Goal: Information Seeking & Learning: Understand process/instructions

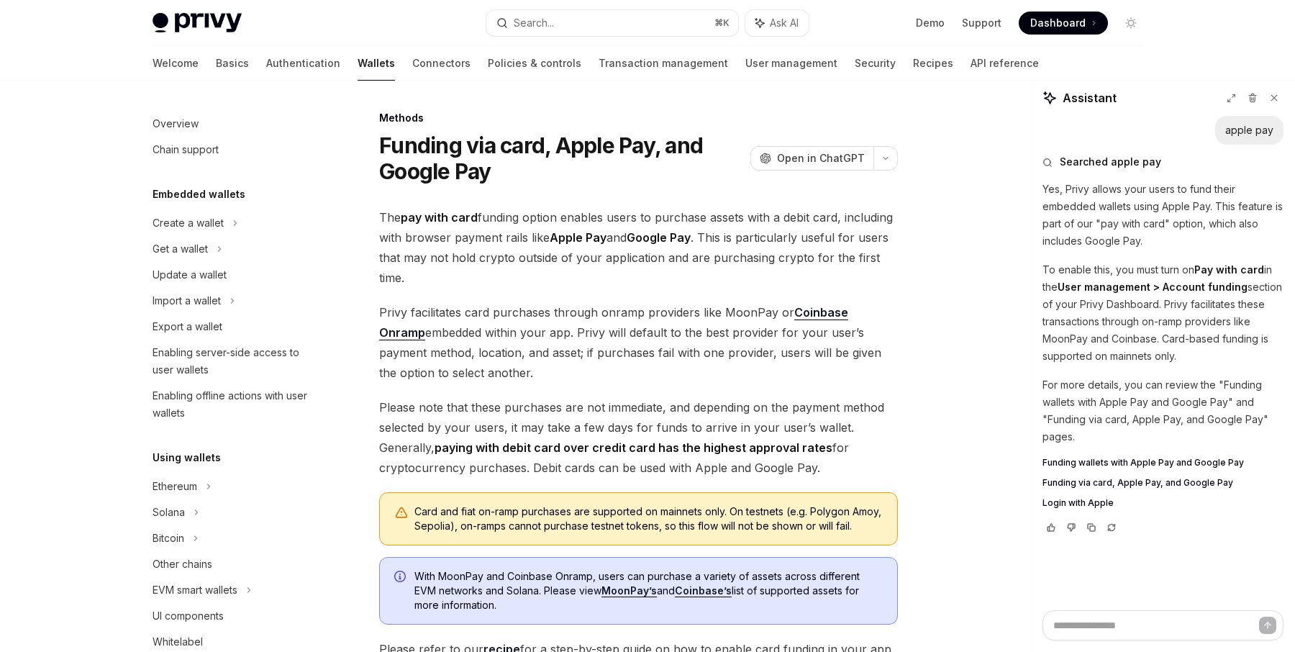
scroll to position [478, 0]
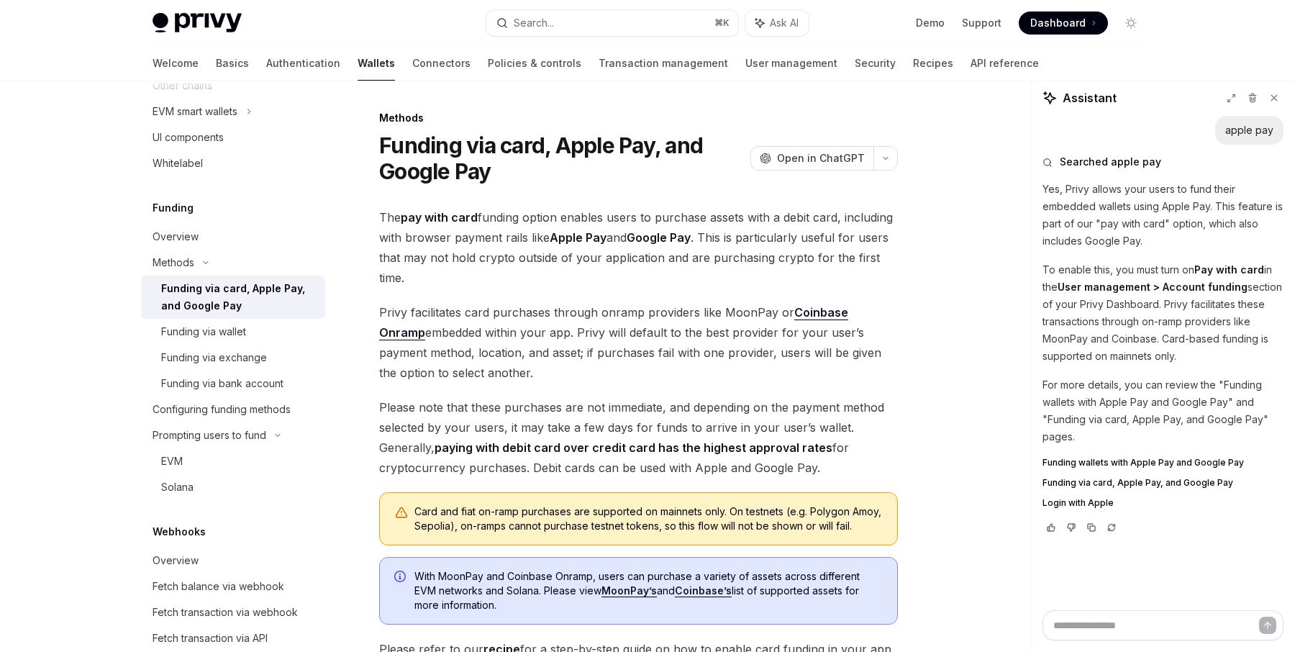
click at [223, 291] on div "Funding via card, Apple Pay, and Google Pay" at bounding box center [238, 297] width 155 height 35
click at [228, 388] on div "Funding via bank account" at bounding box center [222, 383] width 122 height 17
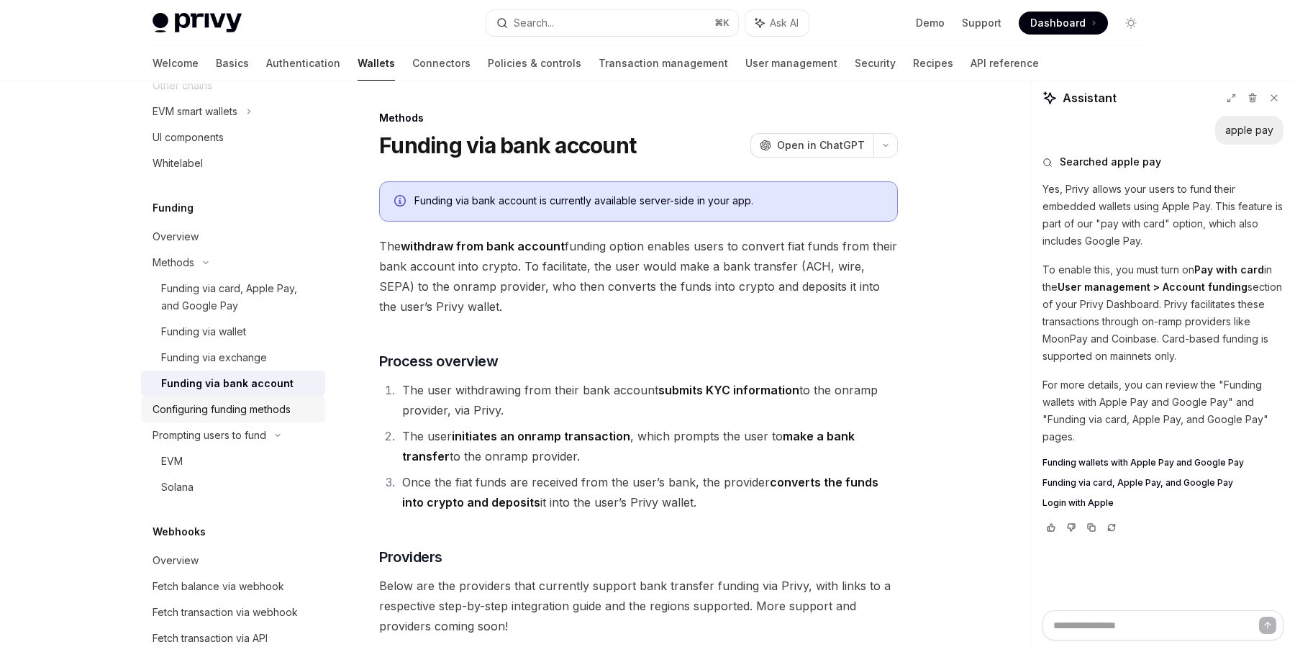
click at [230, 401] on div "Configuring funding methods" at bounding box center [221, 409] width 138 height 17
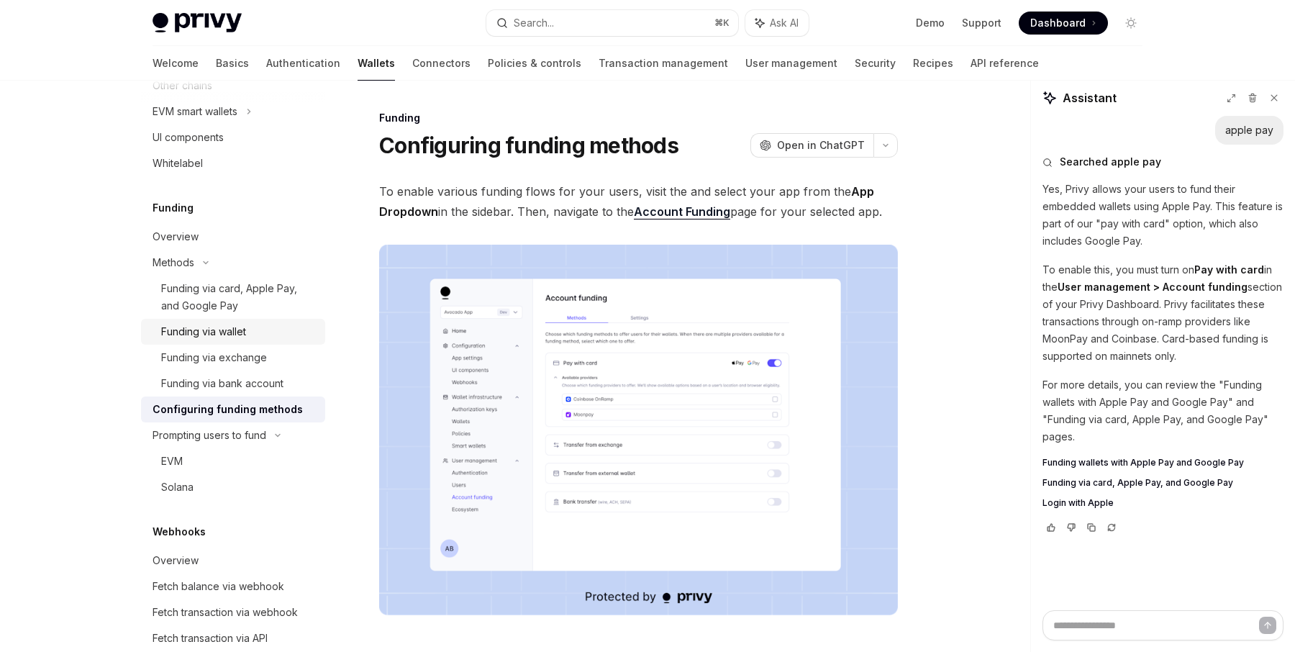
click at [229, 331] on div "Funding via wallet" at bounding box center [203, 331] width 85 height 17
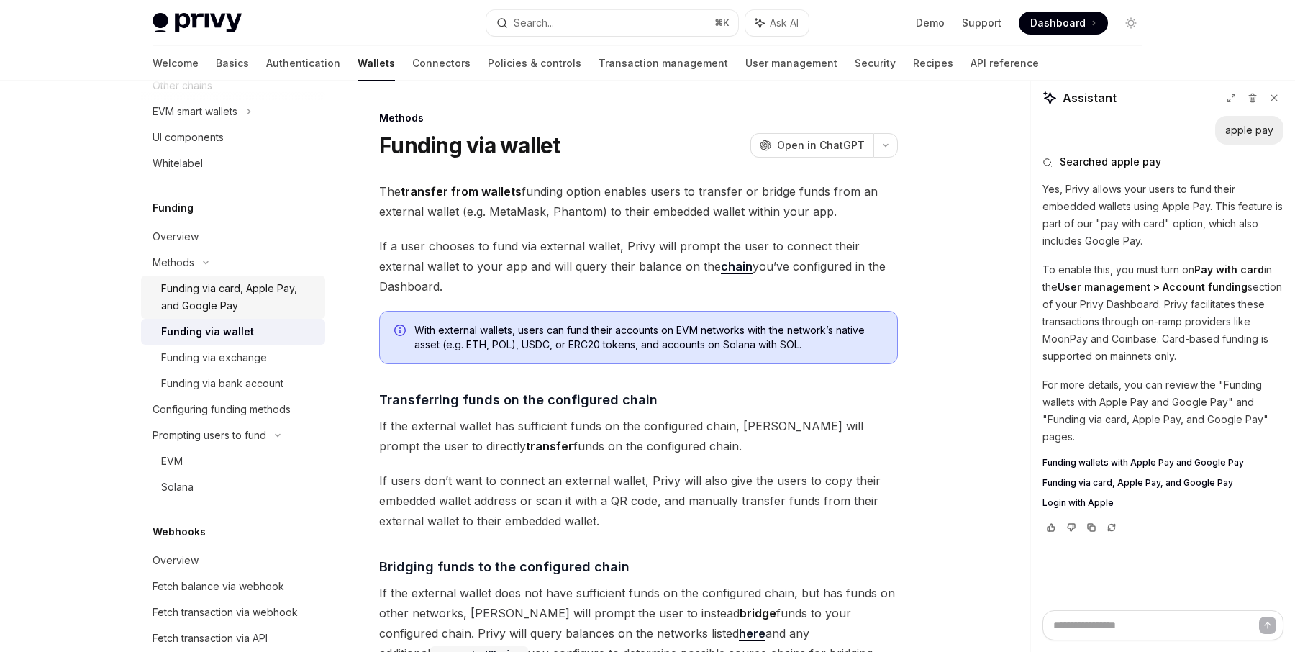
click at [229, 302] on div "Funding via card, Apple Pay, and Google Pay" at bounding box center [238, 297] width 155 height 35
type textarea "*"
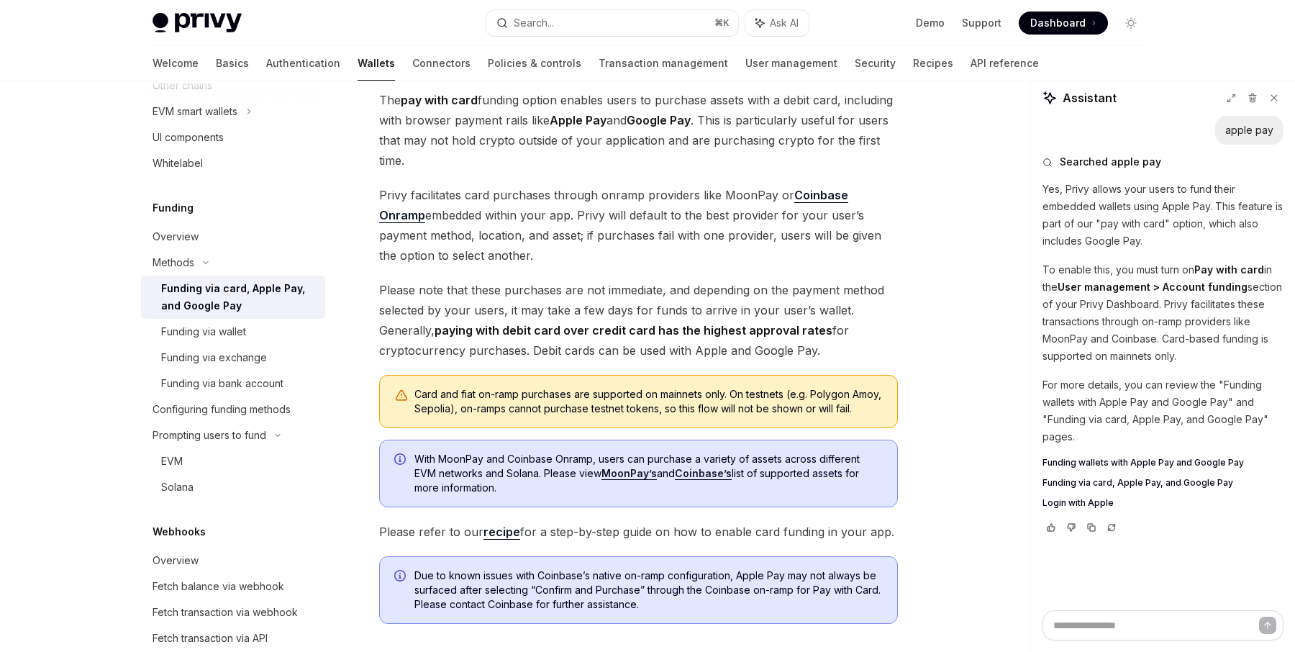
scroll to position [317, 0]
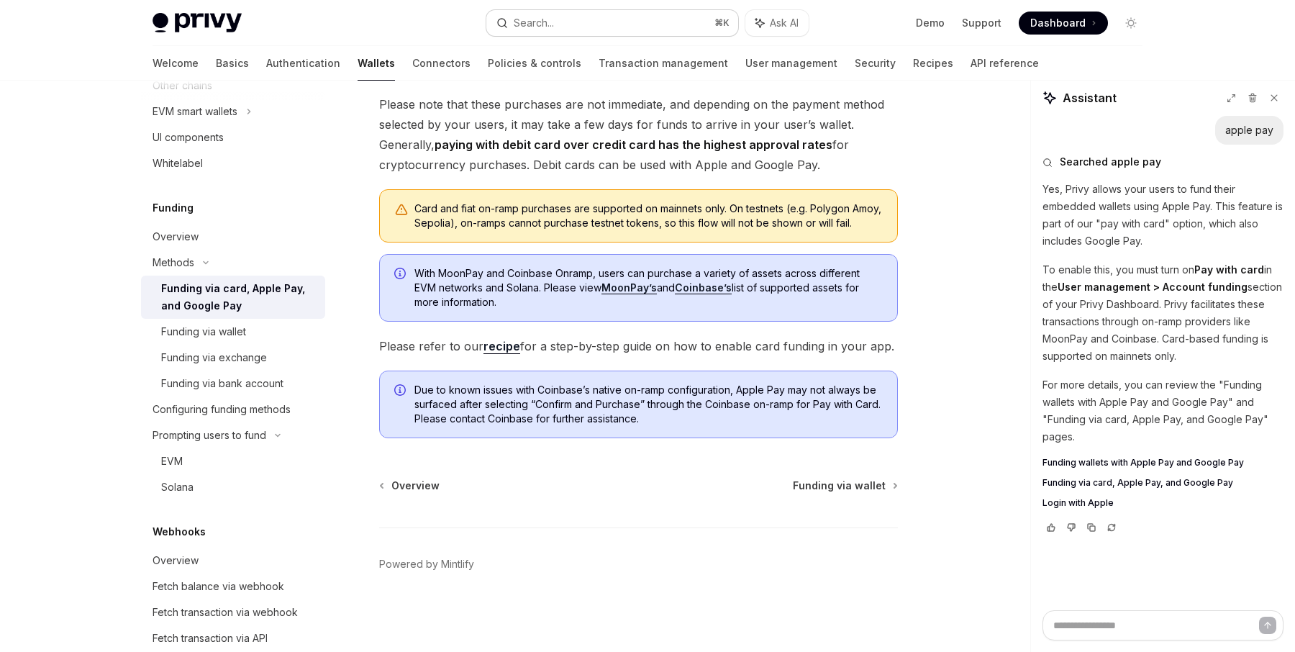
click at [542, 24] on div "Search..." at bounding box center [534, 22] width 40 height 17
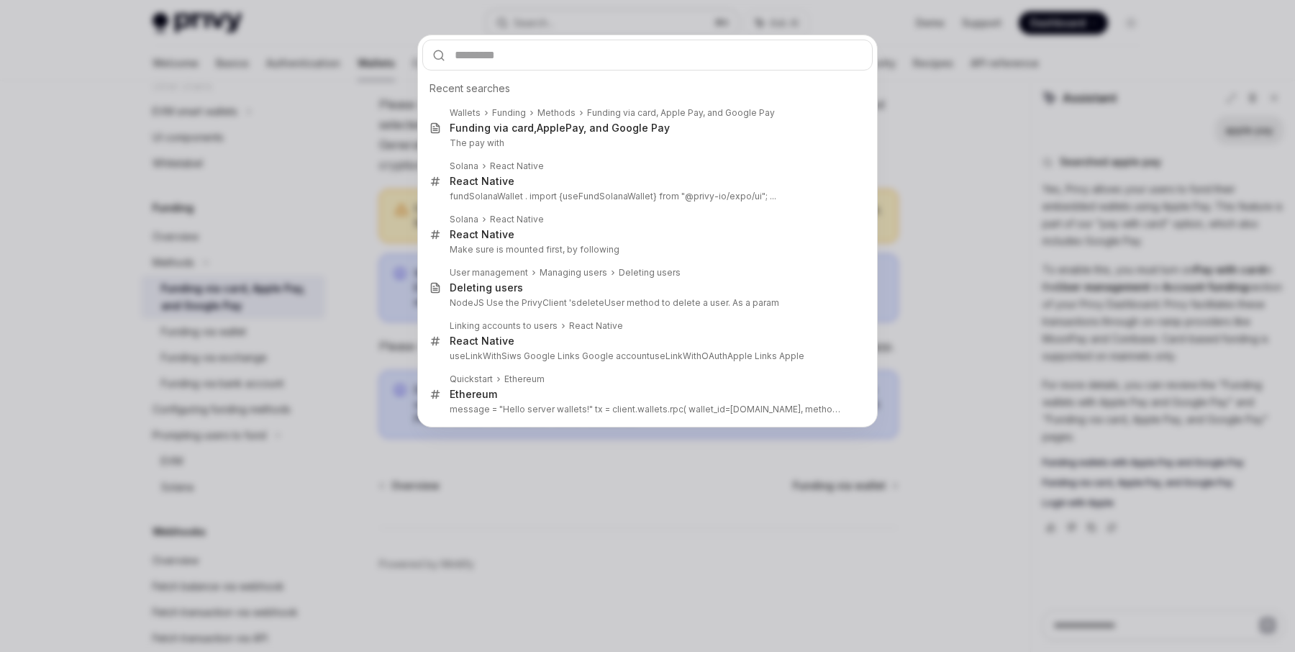
click at [542, 24] on div "Recent searches Wallets Funding Methods Funding via card, Apple Pay, and Google…" at bounding box center [647, 326] width 1295 height 652
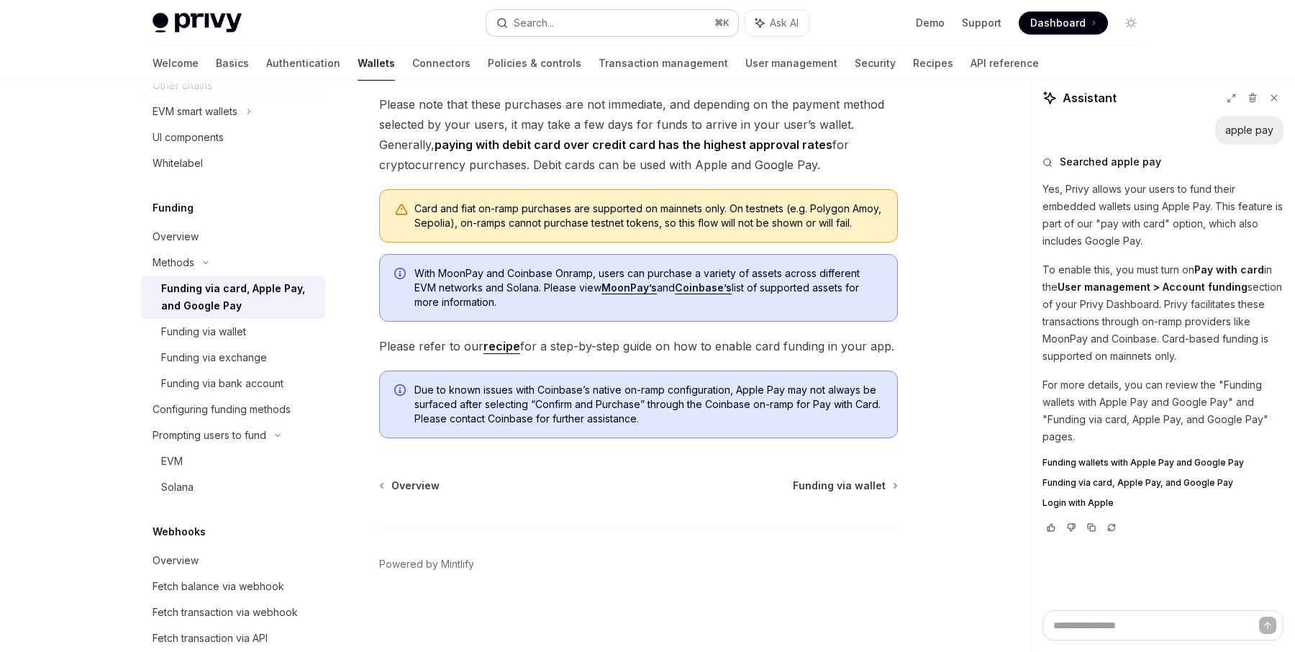
click at [542, 24] on div "Search..." at bounding box center [534, 22] width 40 height 17
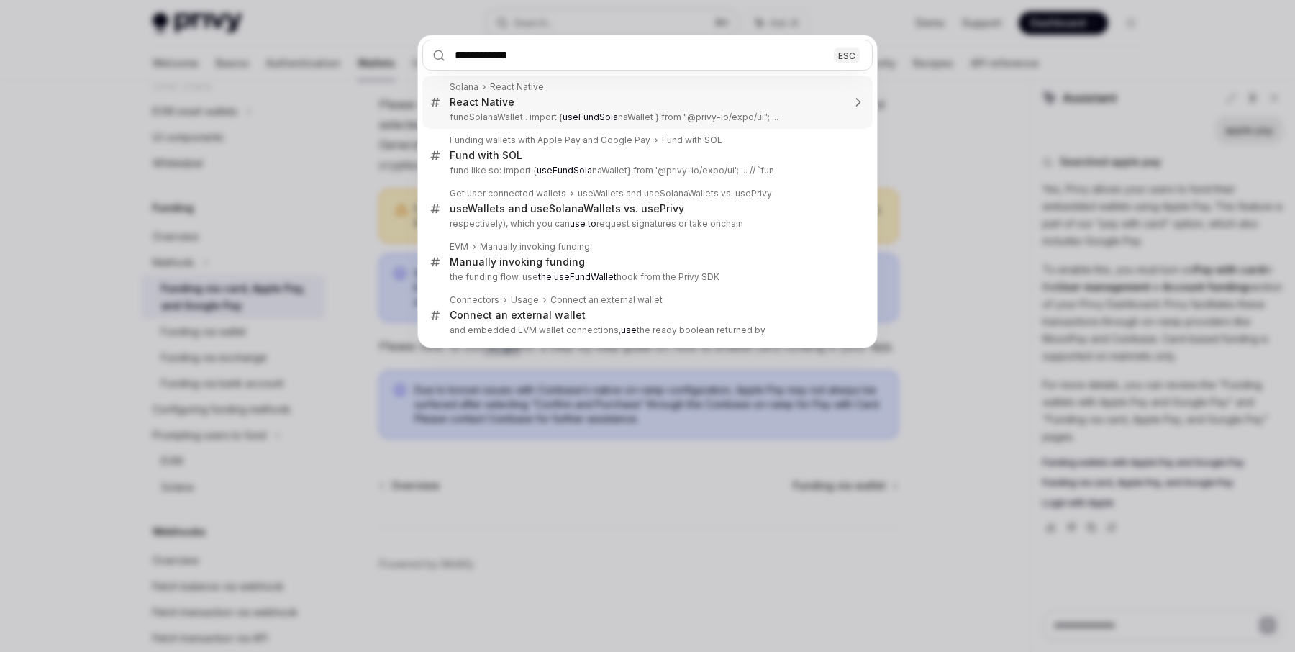
type input "**********"
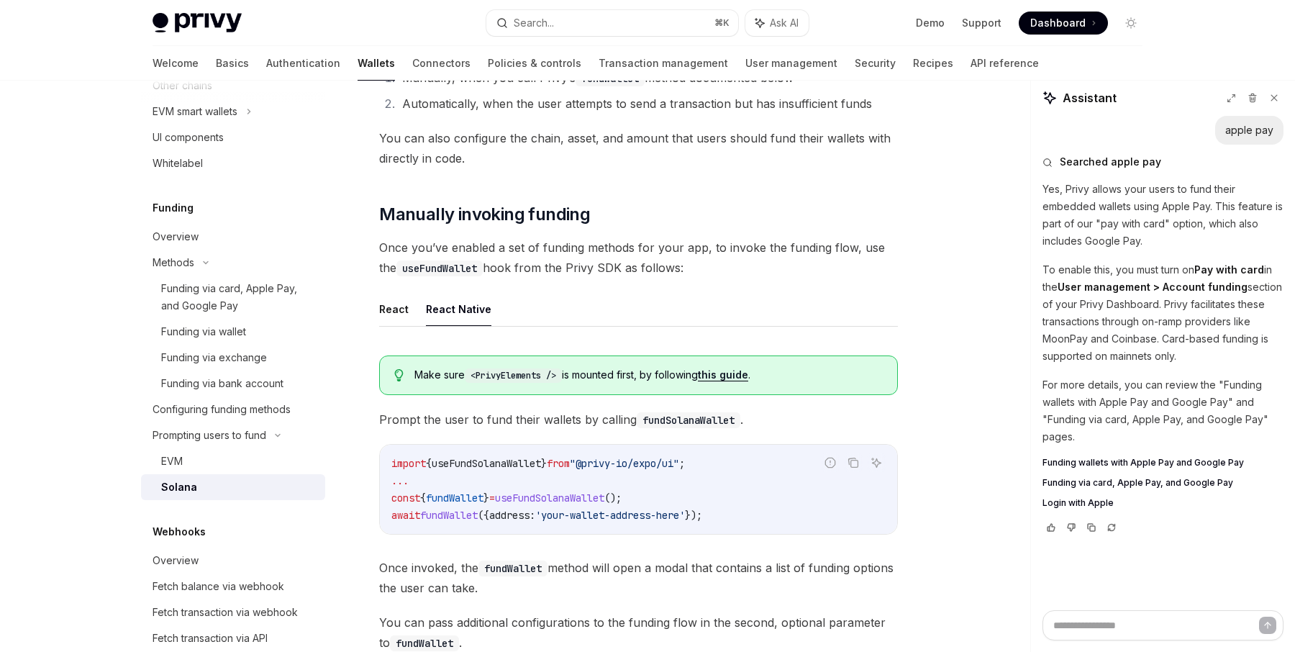
scroll to position [275, 0]
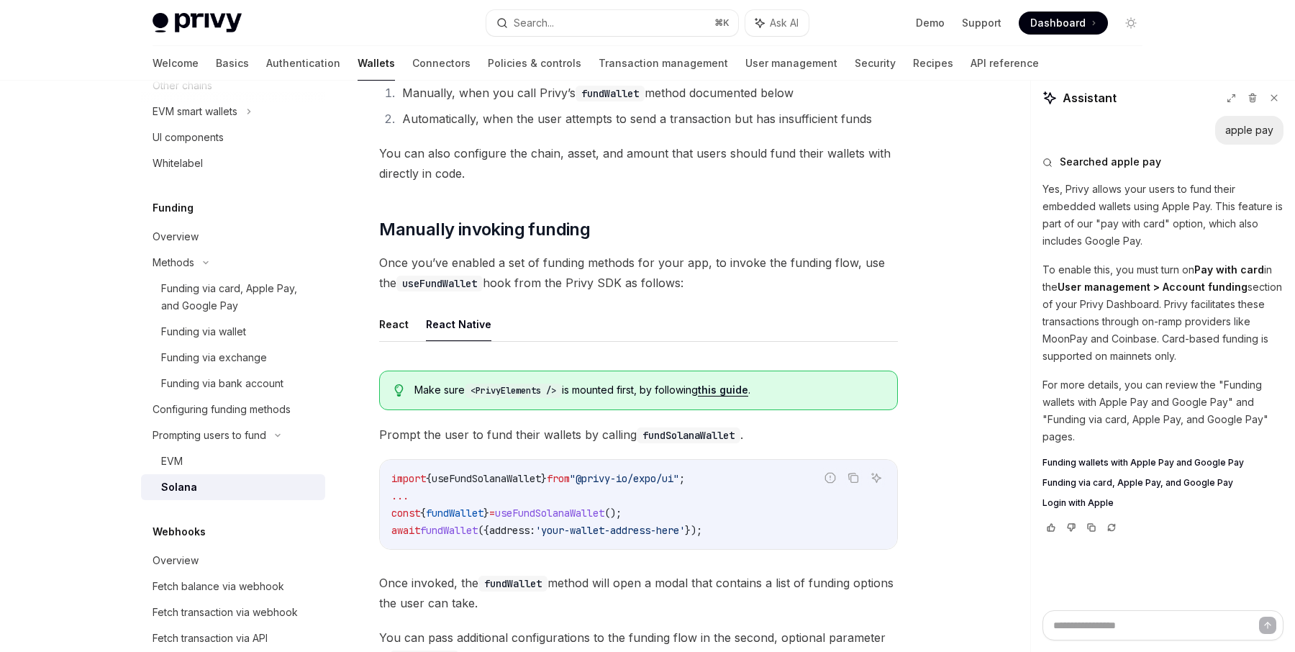
click at [712, 392] on link "this guide" at bounding box center [723, 389] width 50 height 13
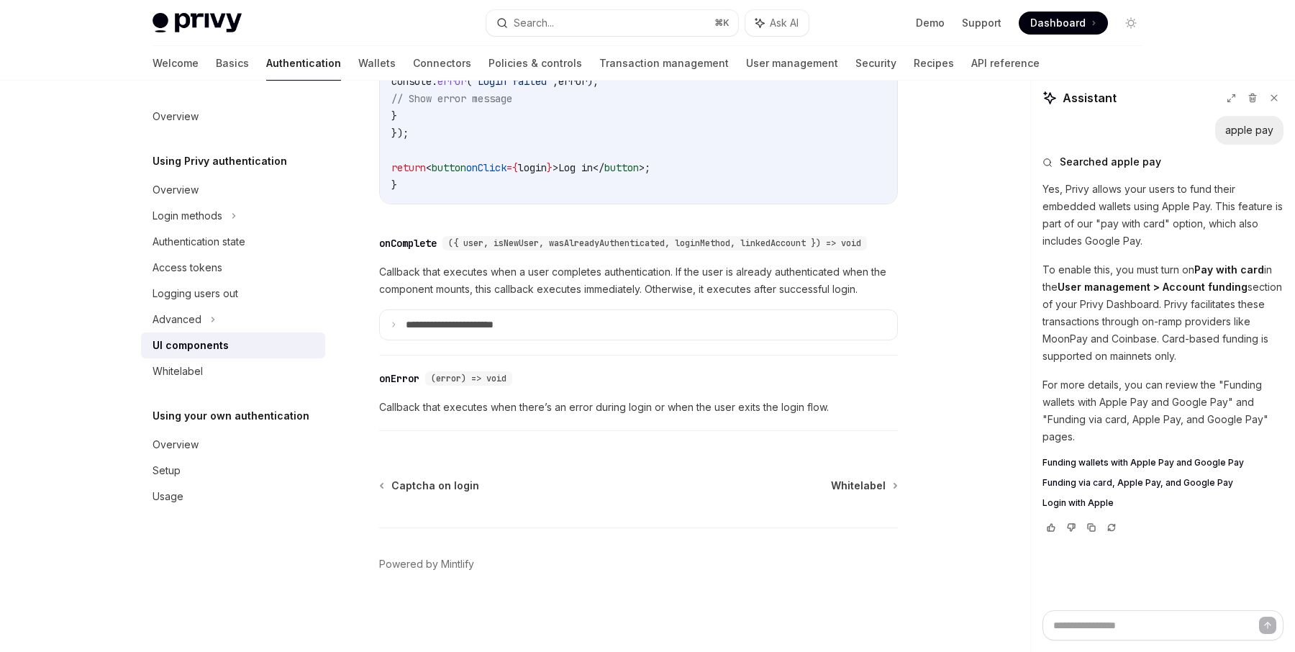
scroll to position [2092, 0]
type textarea "*"
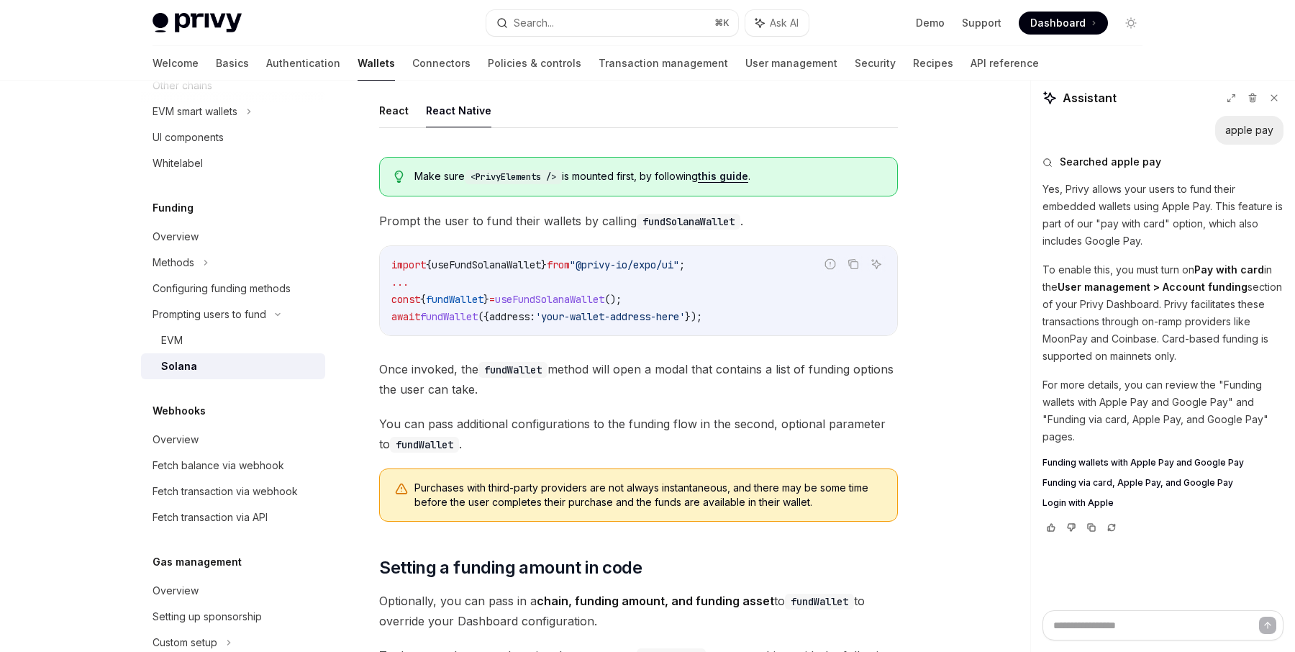
scroll to position [486, 0]
click at [521, 179] on code "<PrivyElements />" at bounding box center [513, 179] width 97 height 14
copy code "PrivyElements"
click at [535, 20] on div "Search..." at bounding box center [534, 22] width 40 height 17
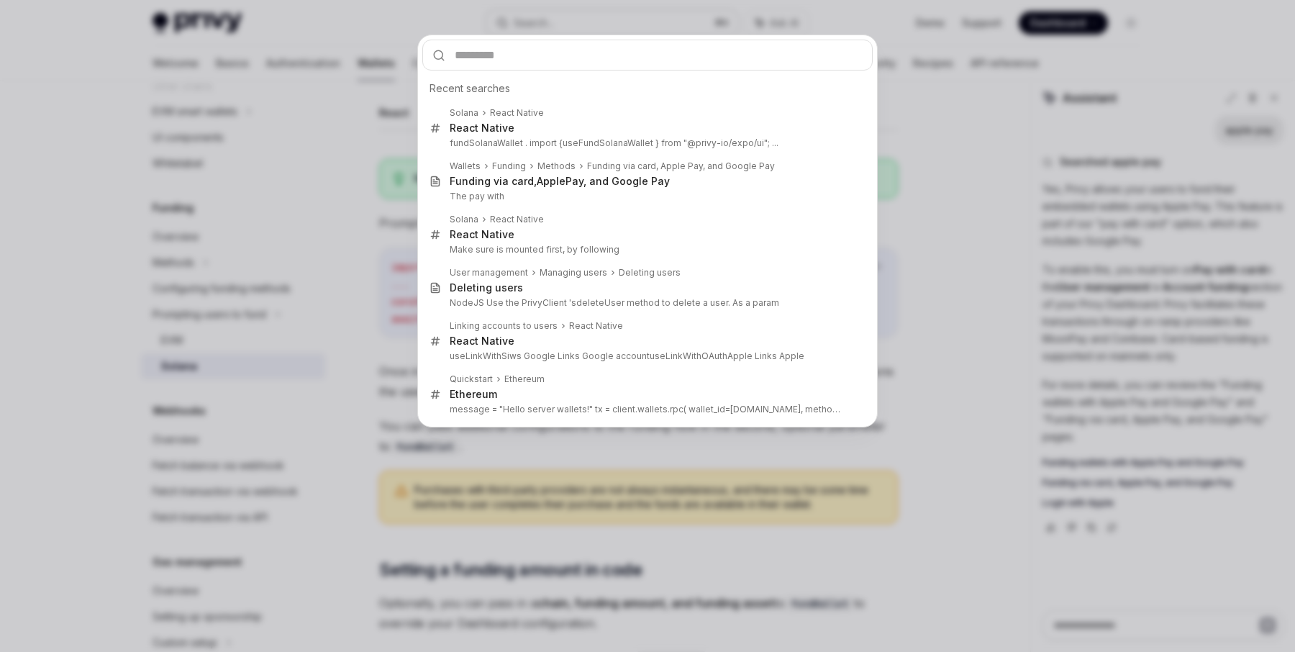
type input "**********"
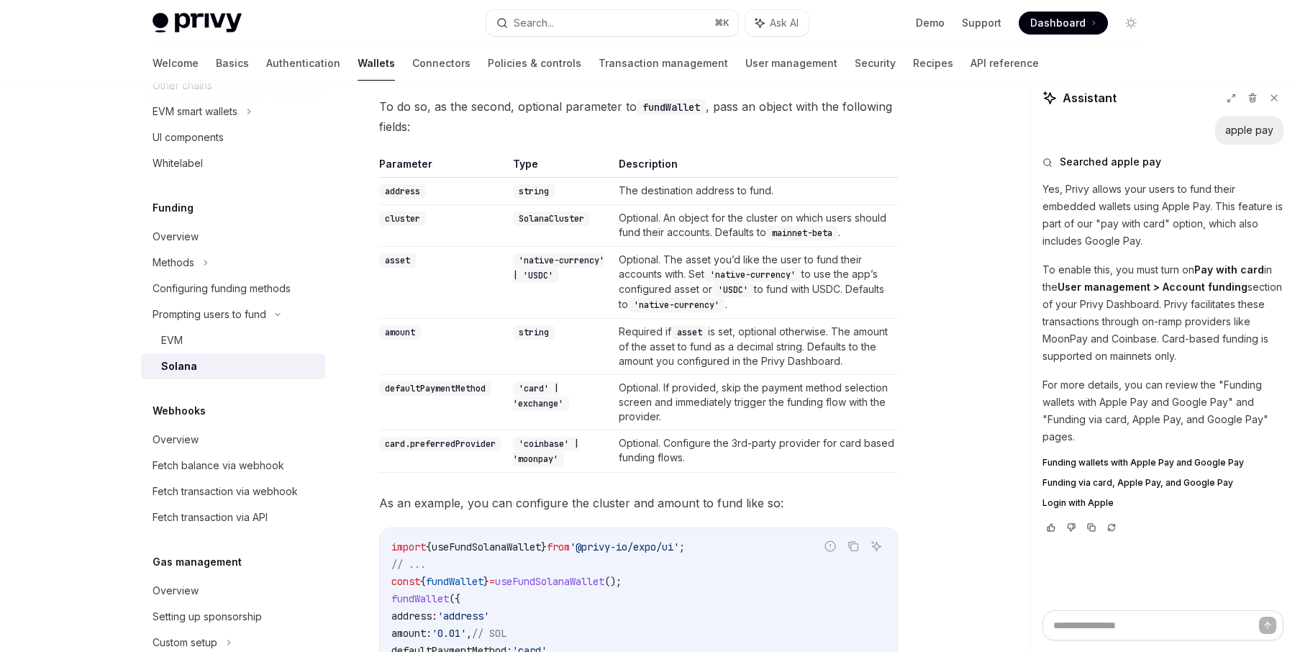
scroll to position [442, 0]
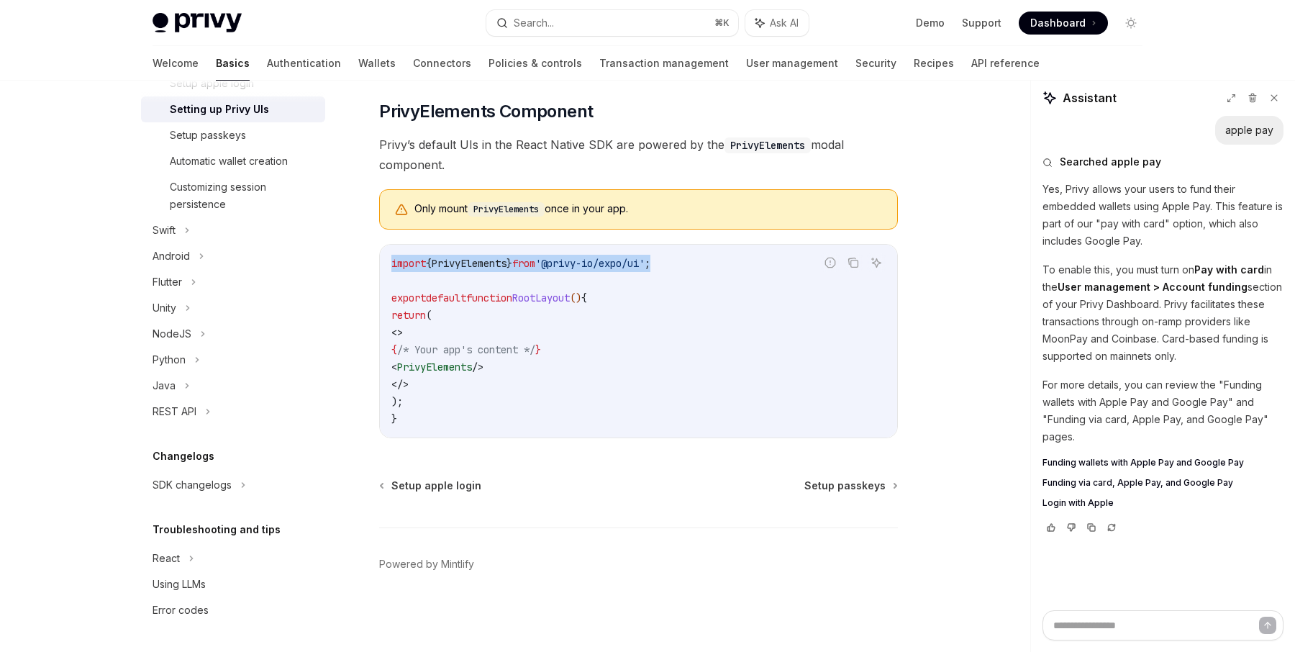
drag, startPoint x: 681, startPoint y: 273, endPoint x: 366, endPoint y: 275, distance: 315.0
copy span "import { PrivyElements } from '@privy-io/expo/ui' ;"
type textarea "*"
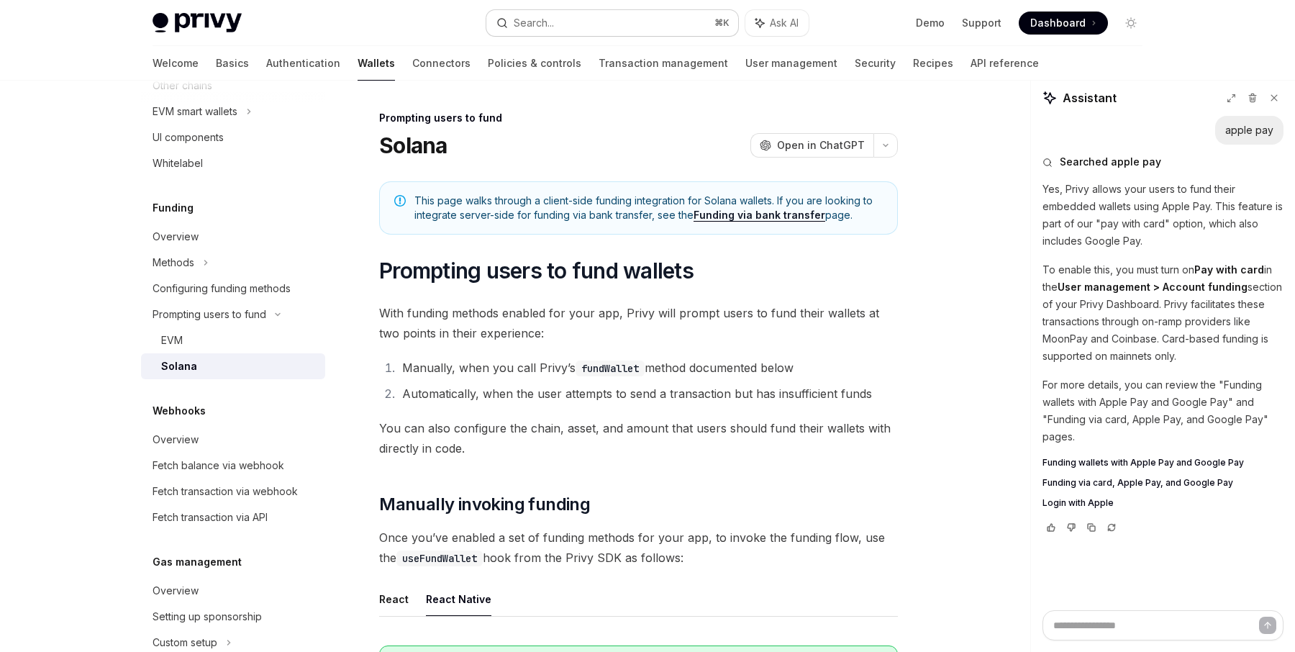
click at [537, 25] on div "Search..." at bounding box center [534, 22] width 40 height 17
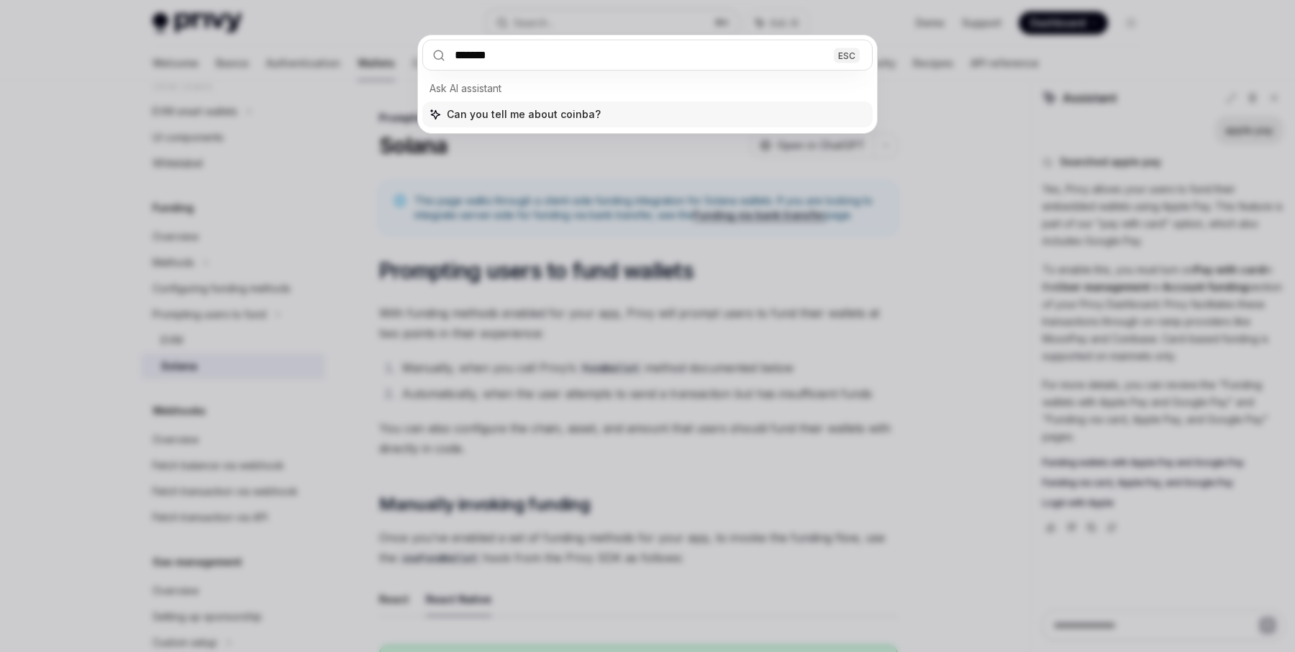
type input "********"
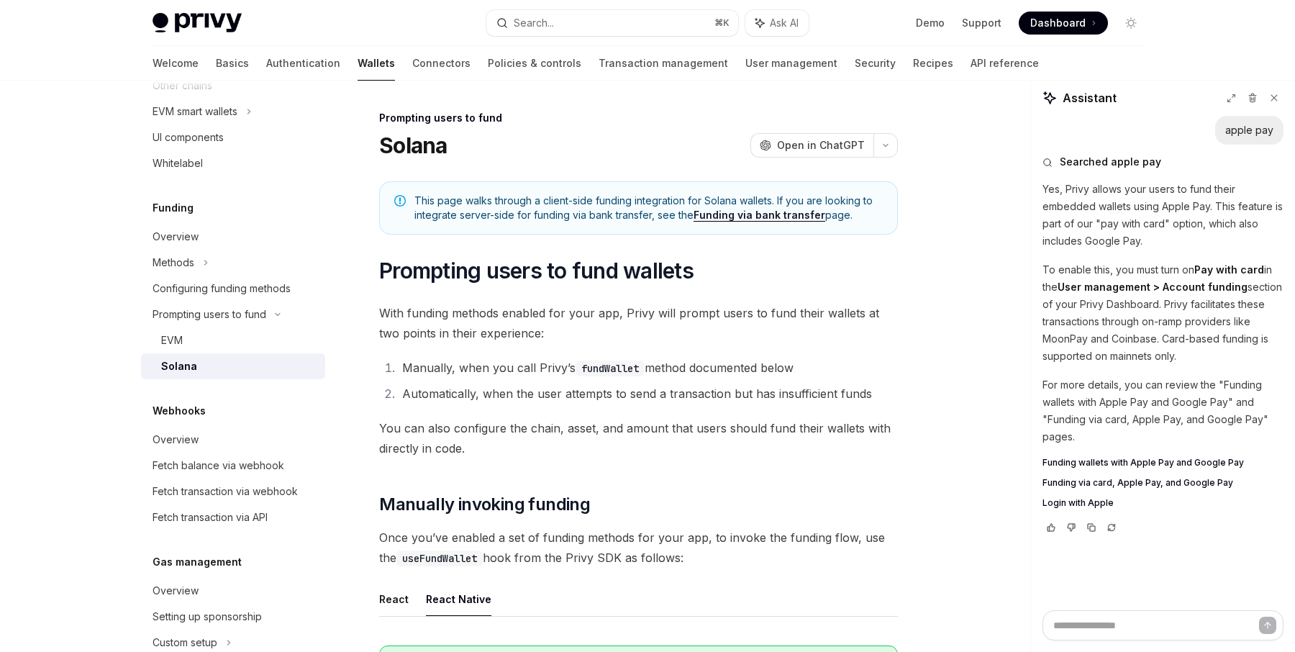
type textarea "*"
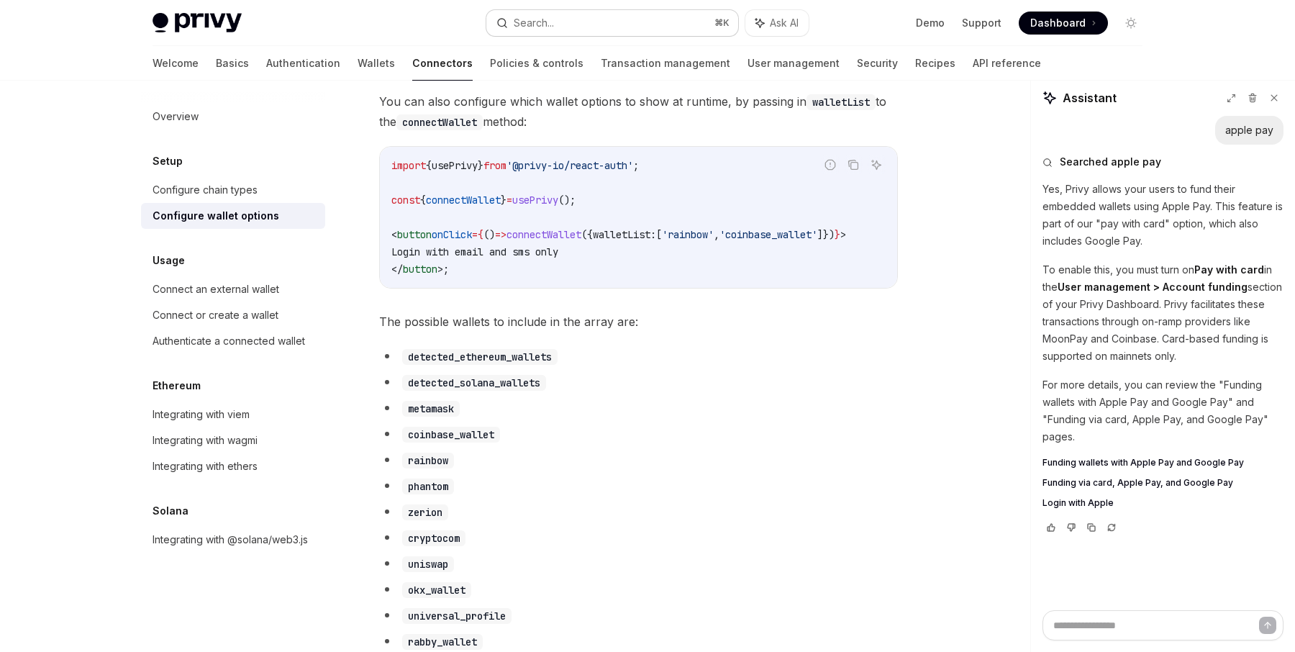
click at [577, 22] on button "Search... ⌘ K" at bounding box center [612, 23] width 252 height 26
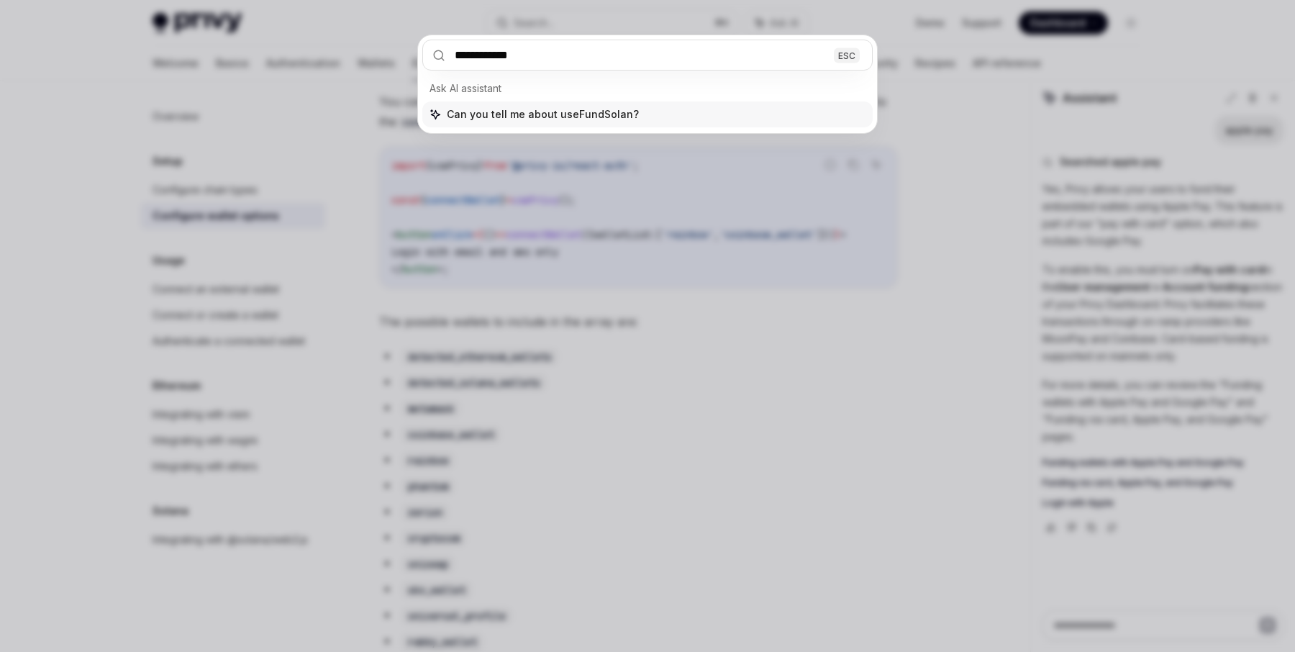
type input "**********"
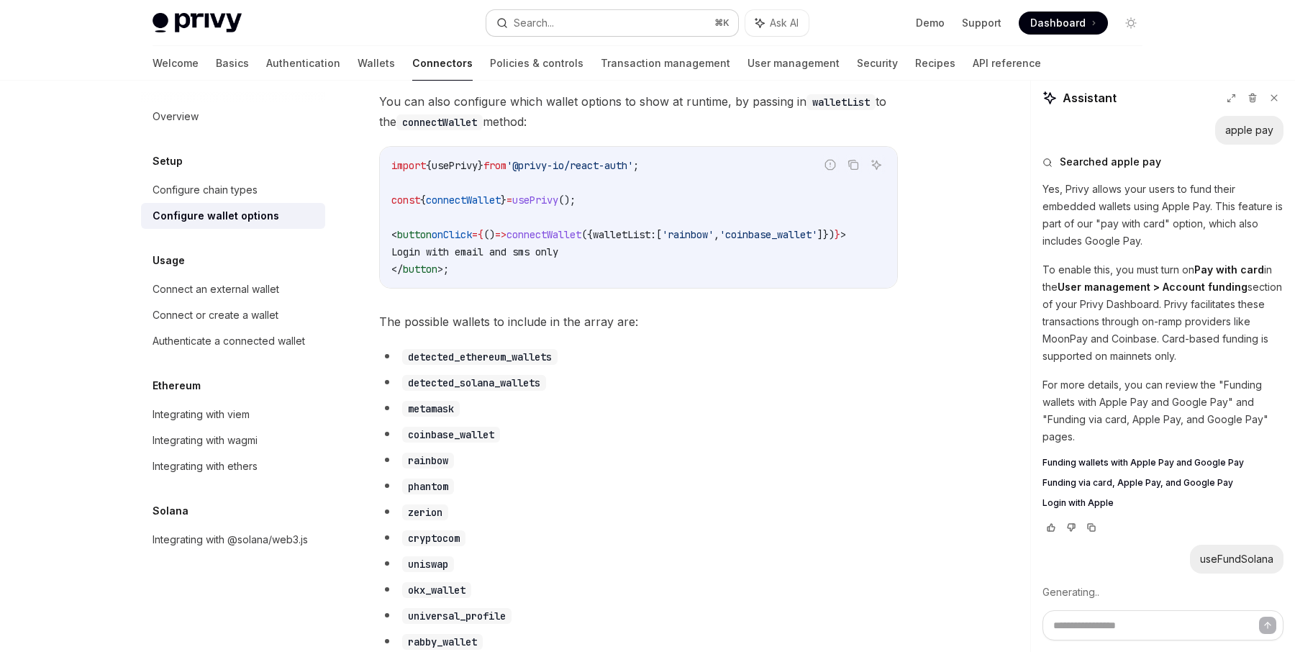
click at [629, 21] on button "Search... ⌘ K" at bounding box center [612, 23] width 252 height 26
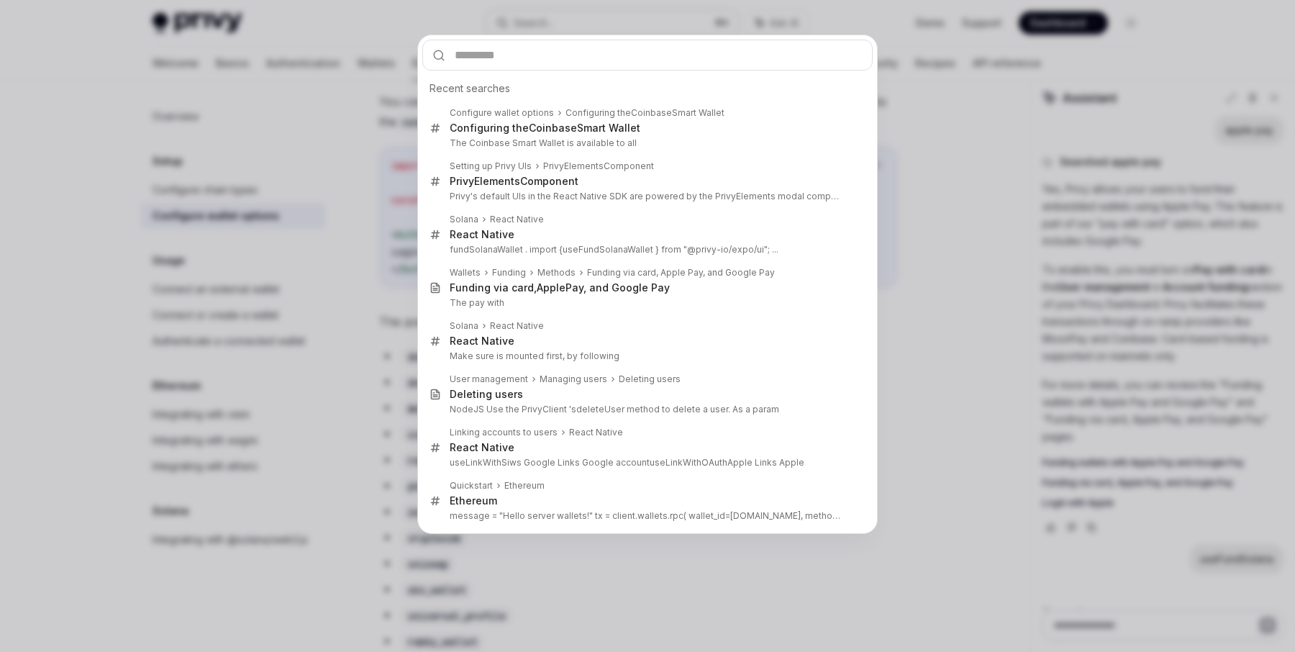
type textarea "*"
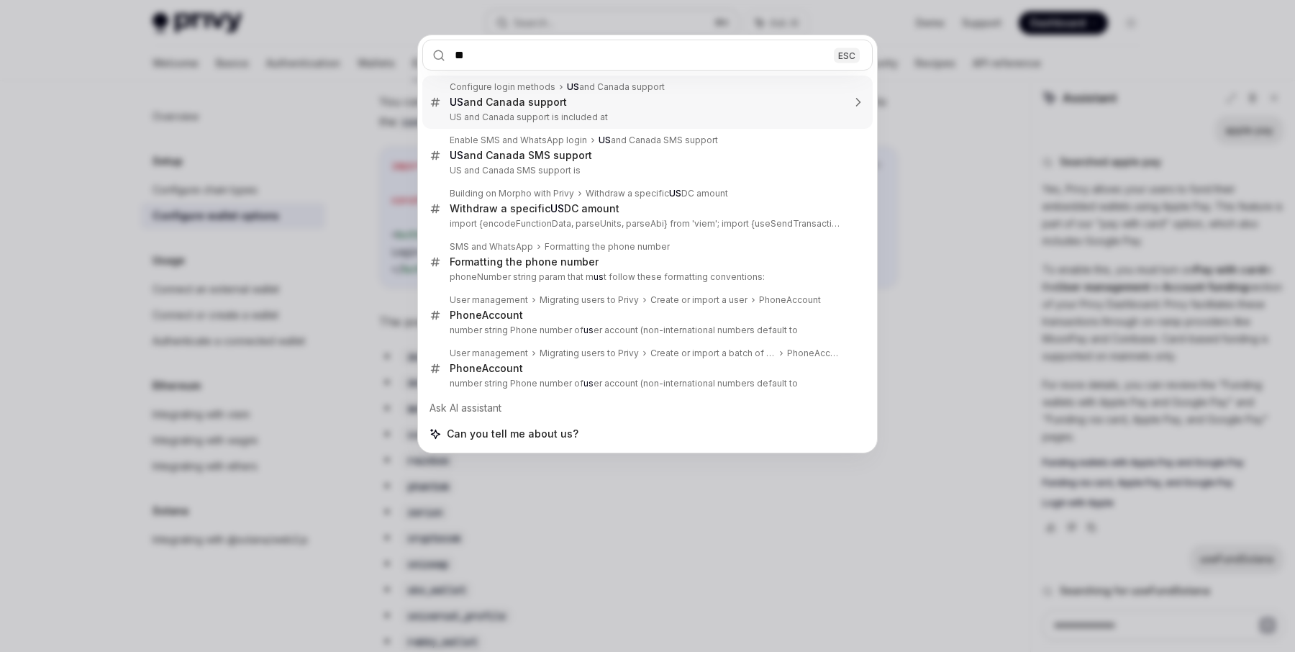
type input "***"
type textarea "*"
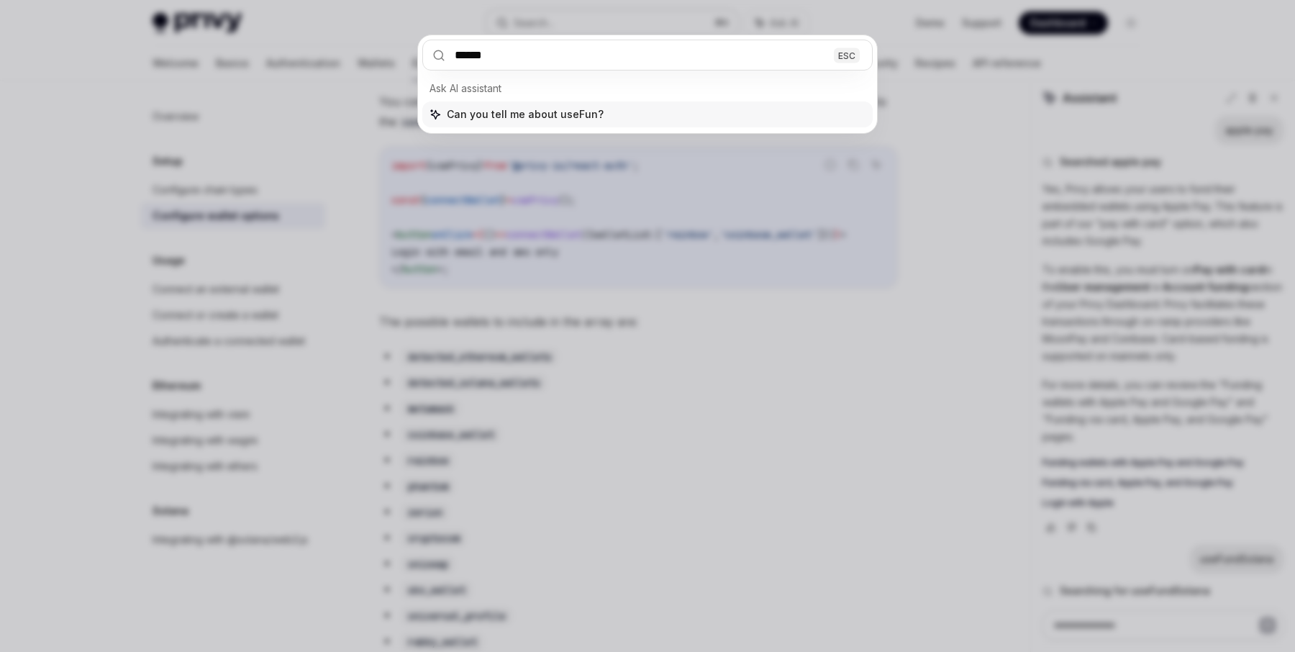
type input "*******"
type input "****"
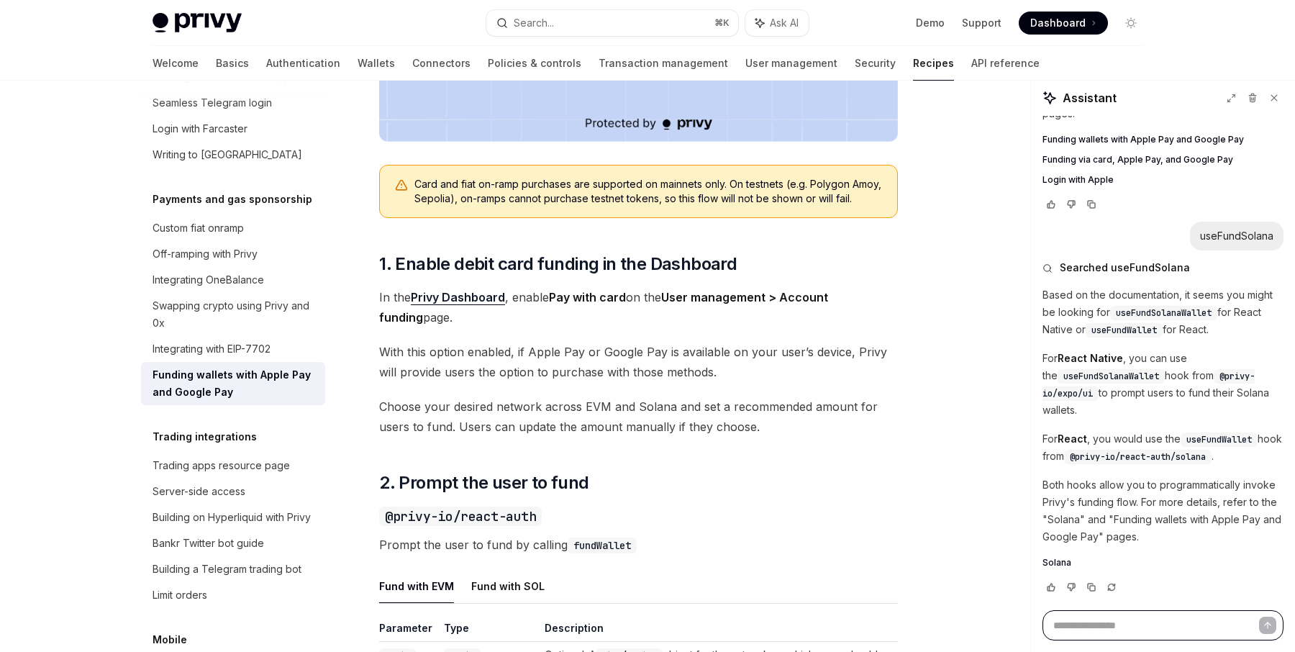
scroll to position [575, 0]
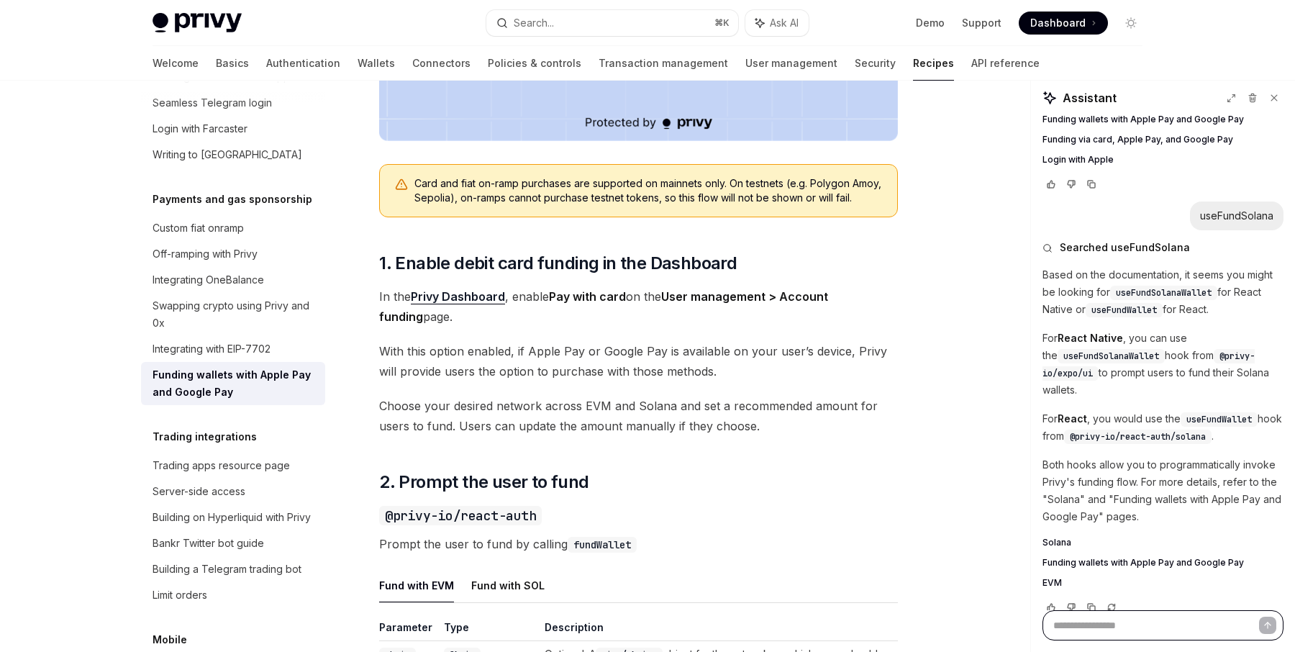
type textarea "*"
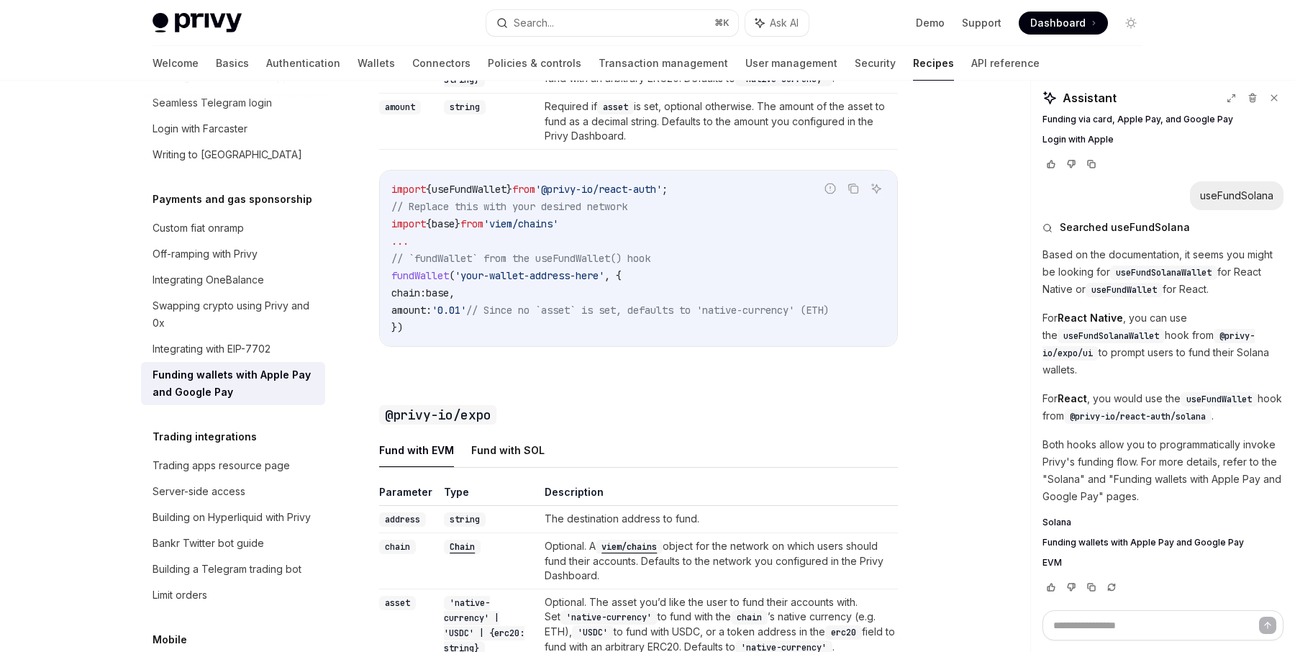
scroll to position [1436, 0]
